Goal: Check status: Check status

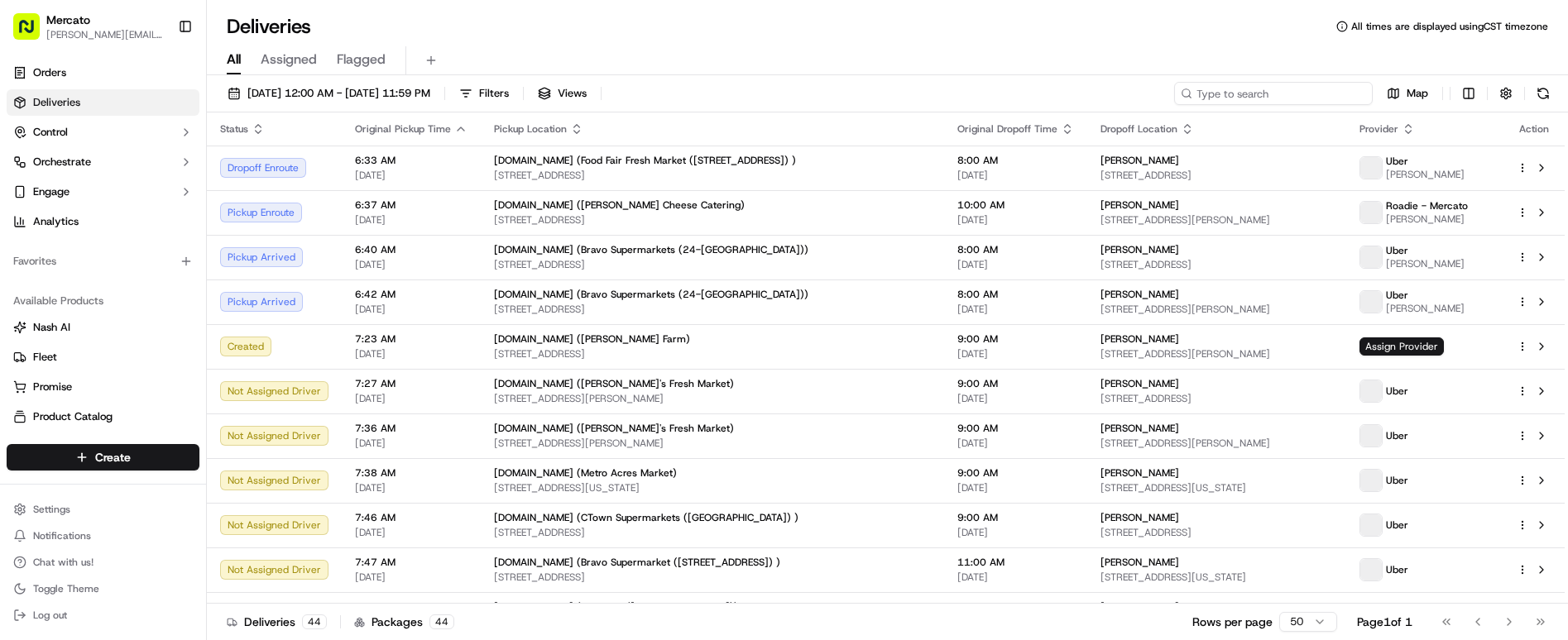
click at [1314, 82] on input at bounding box center [1274, 93] width 199 height 23
paste input "job_g7tQwrhHP39Lgf9vSwFWqV"
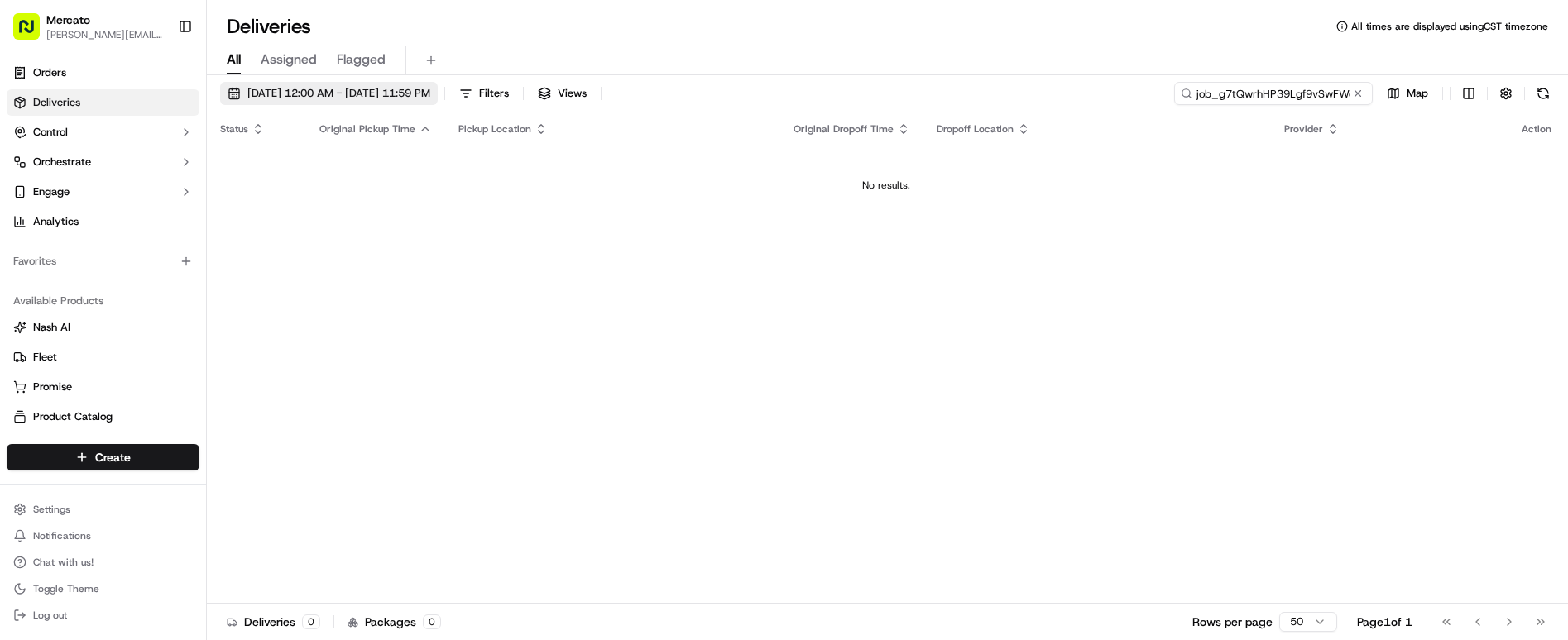
type input "job_g7tQwrhHP39Lgf9vSwFWqV"
click at [354, 86] on span "[DATE] 12:00 AM - [DATE] 11:59 PM" at bounding box center [339, 93] width 183 height 15
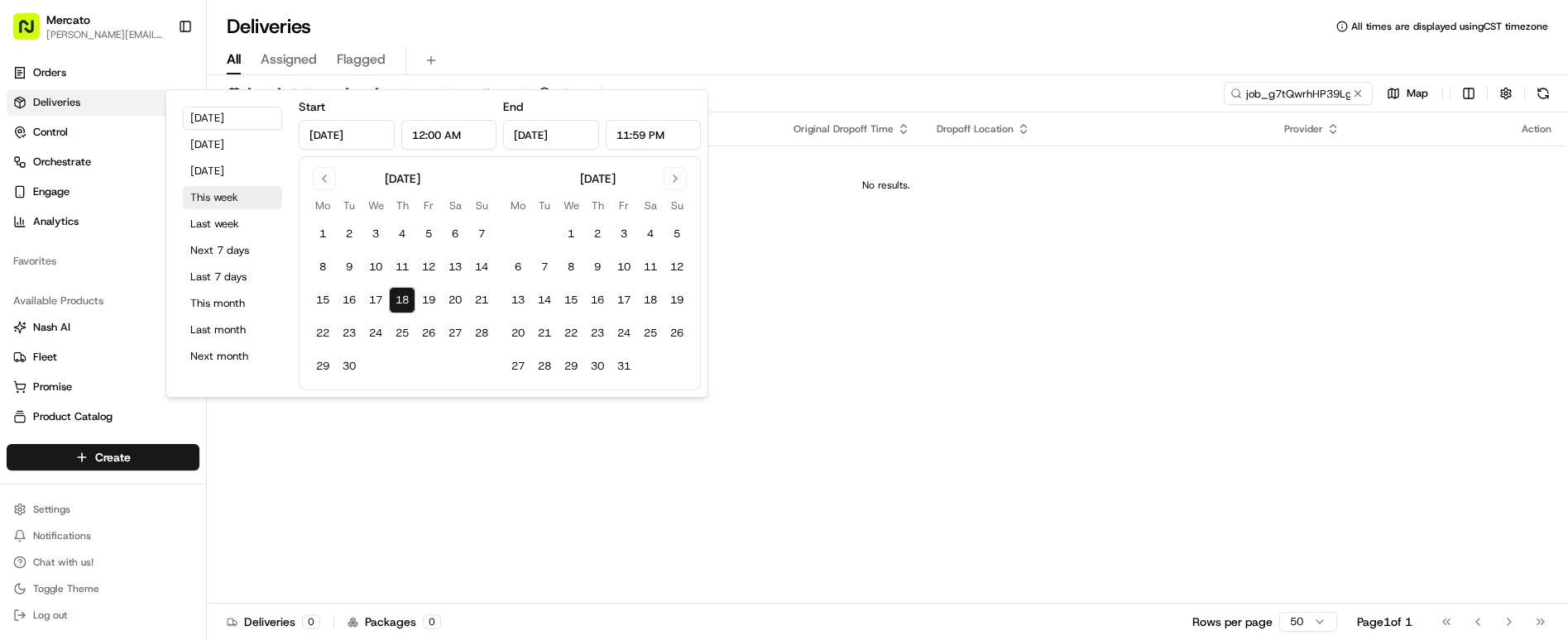
click at [226, 186] on button "This week" at bounding box center [232, 197] width 99 height 23
type input "[DATE]"
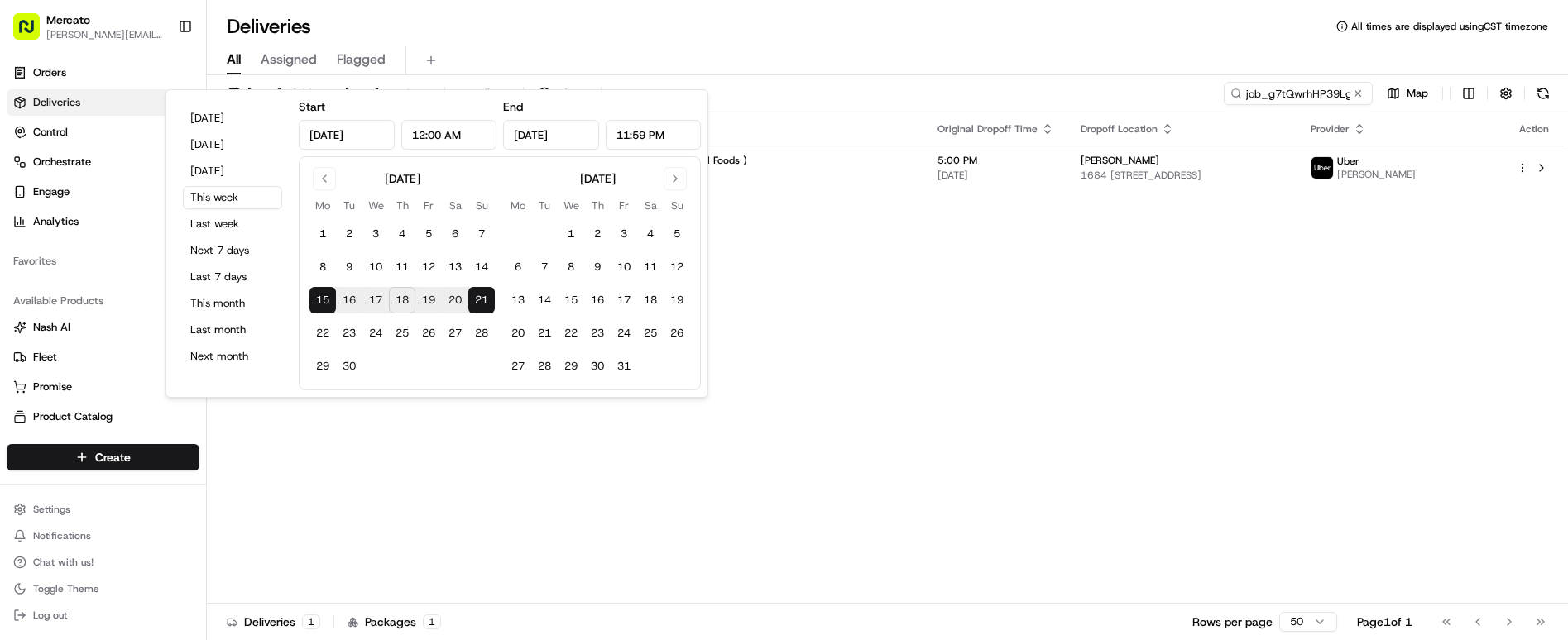
click at [896, 212] on div "Status Original Pickup Time Pickup Location Original Dropoff Time Dropoff Locat…" at bounding box center [886, 358] width 1358 height 491
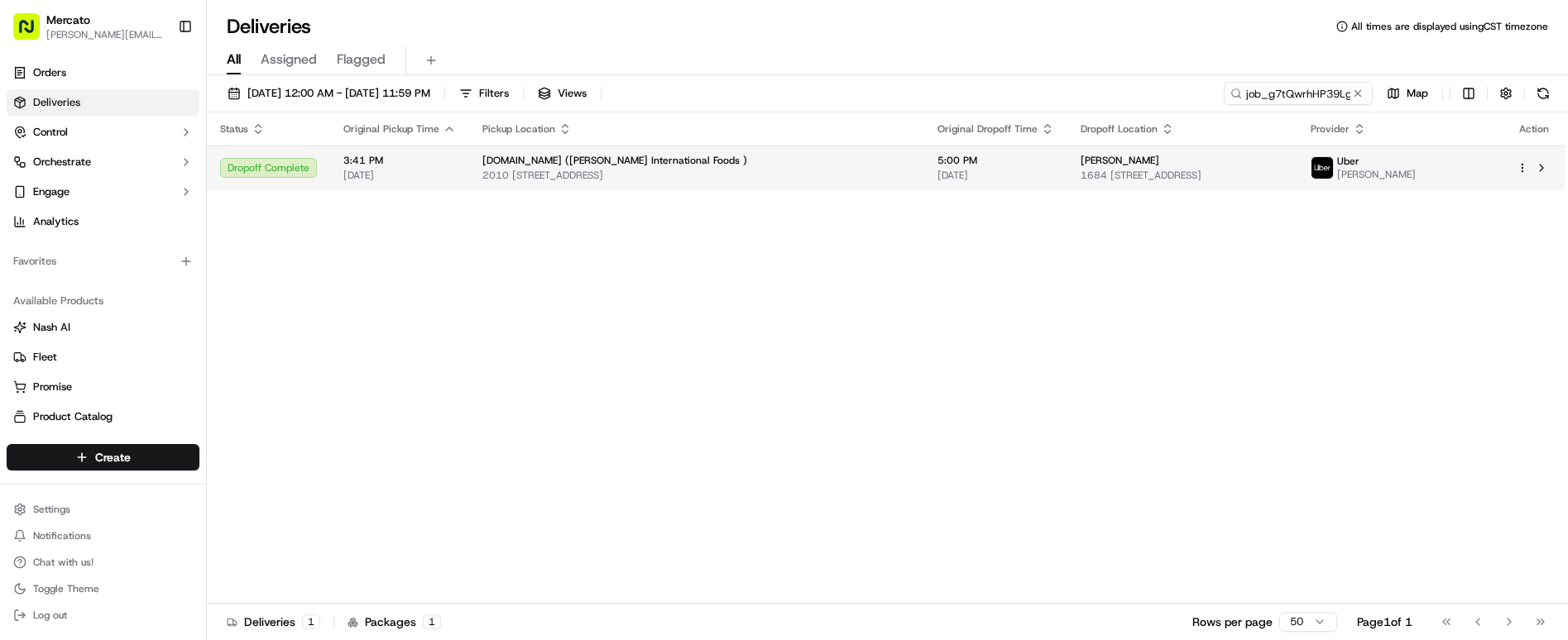
click at [924, 145] on td "5:00 PM [DATE]" at bounding box center [996, 168] width 143 height 45
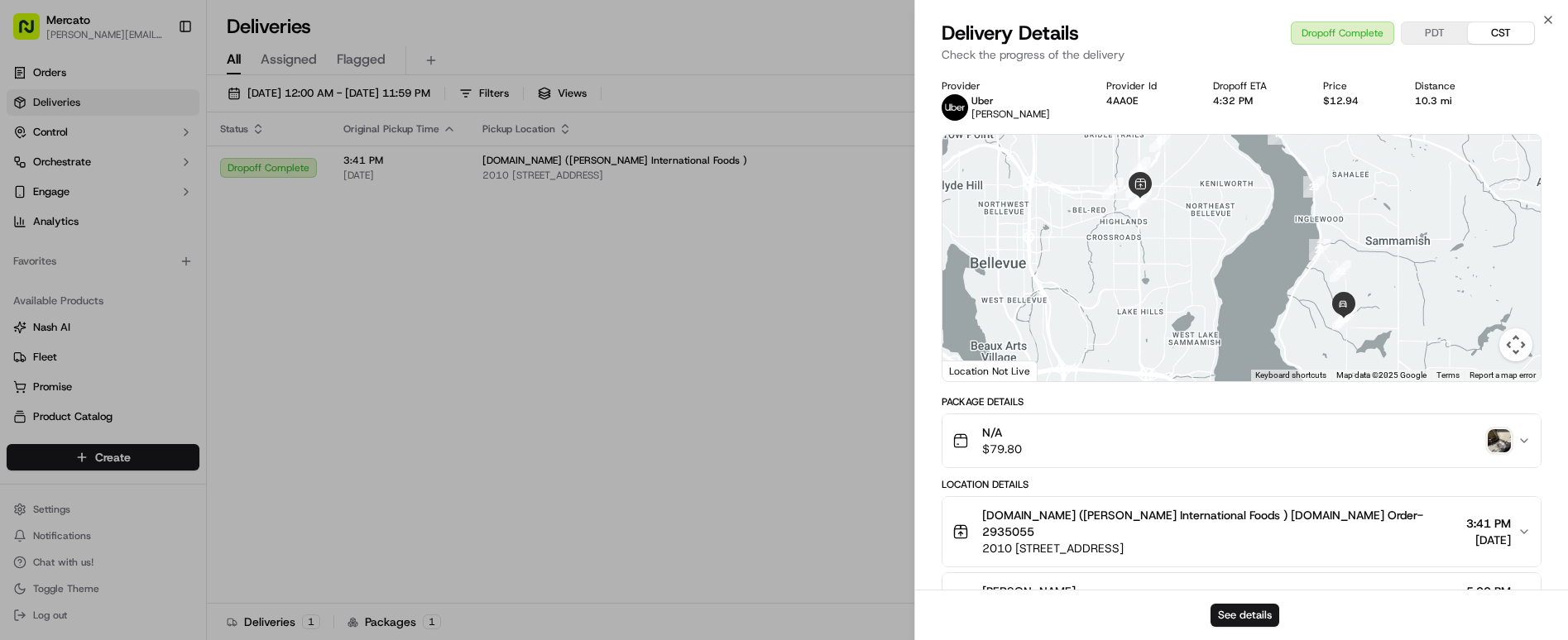
click at [1511, 429] on img "button" at bounding box center [1499, 440] width 23 height 23
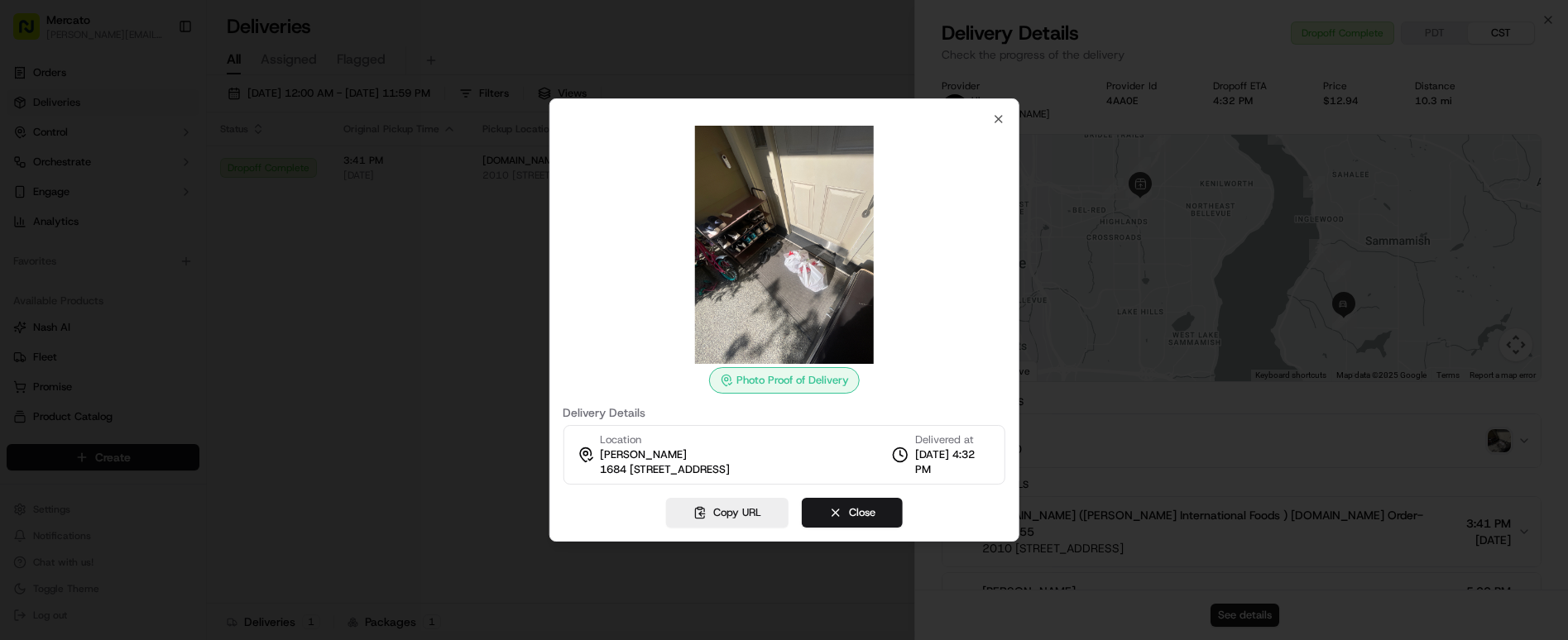
drag, startPoint x: 842, startPoint y: 296, endPoint x: 775, endPoint y: 272, distance: 71.2
